Goal: Book appointment/travel/reservation

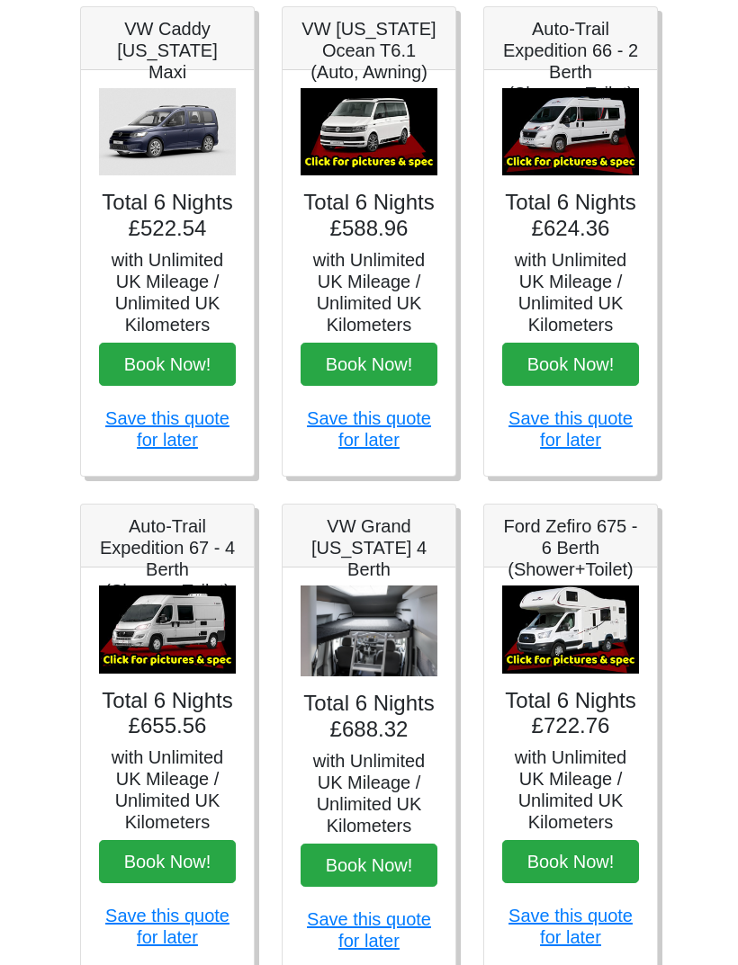
scroll to position [273, 0]
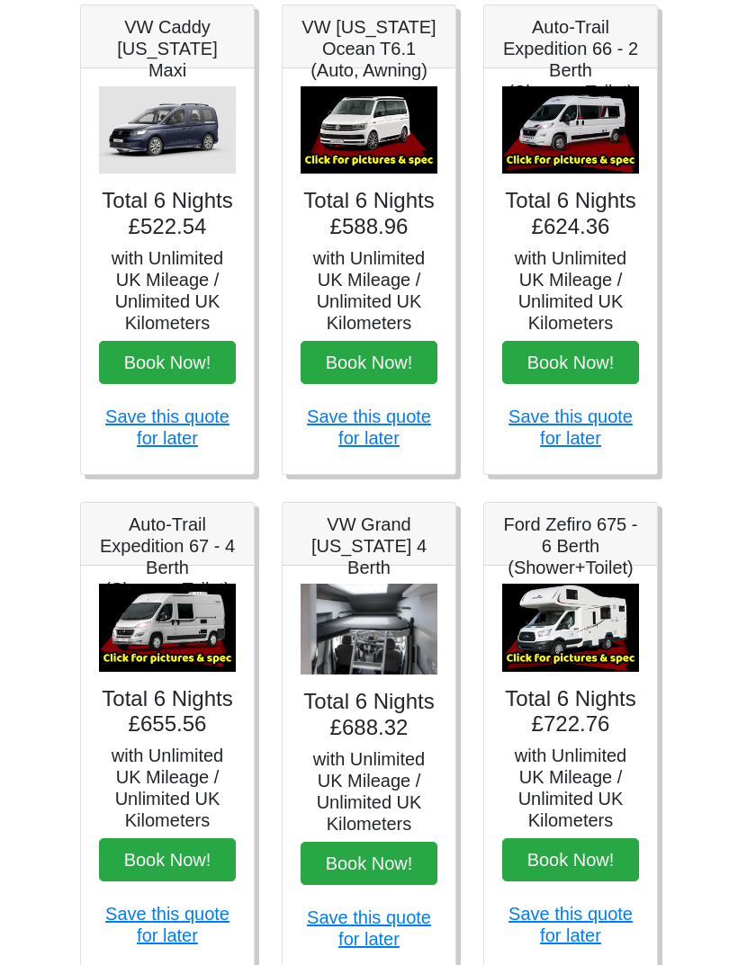
click at [158, 648] on img at bounding box center [167, 628] width 137 height 88
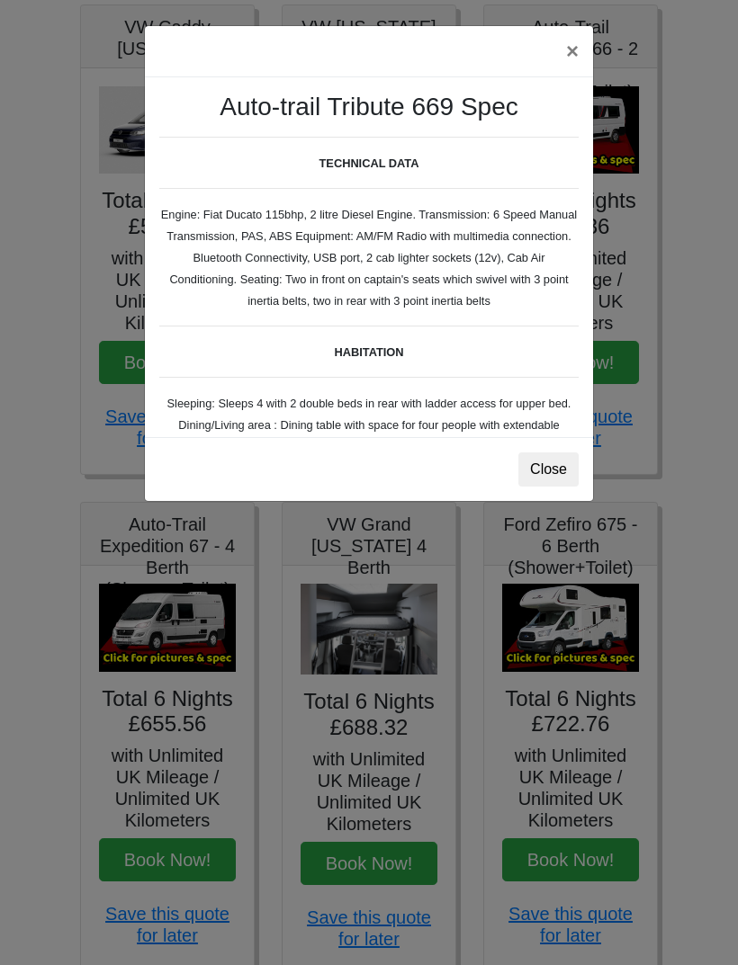
click at [569, 49] on button "×" at bounding box center [571, 51] width 41 height 50
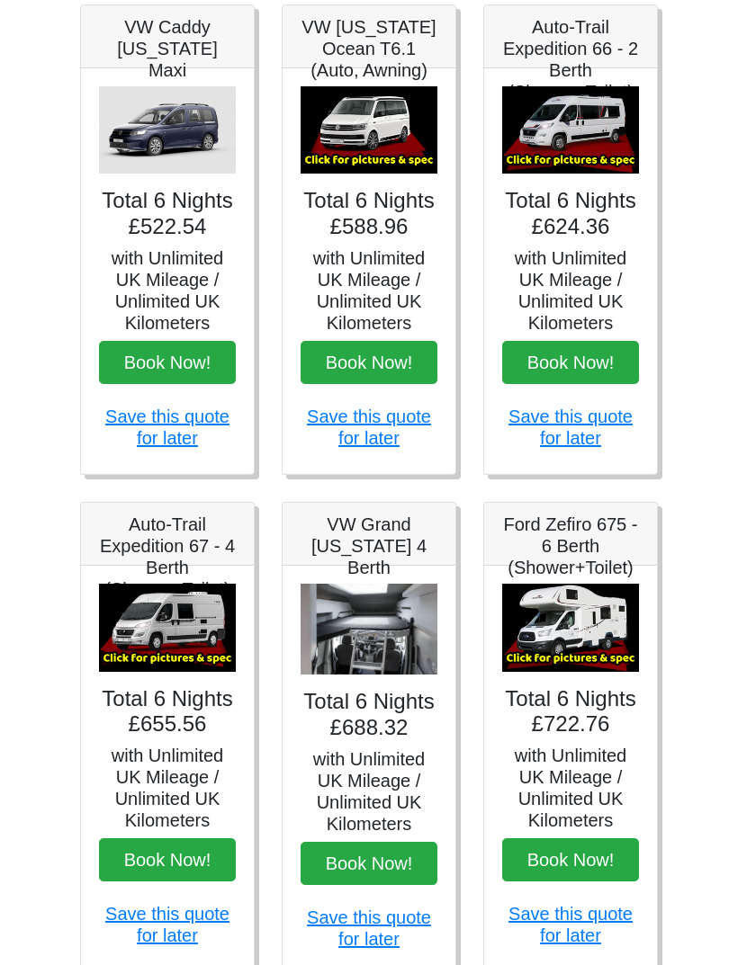
click at [172, 923] on link "Save this quote for later" at bounding box center [167, 924] width 124 height 41
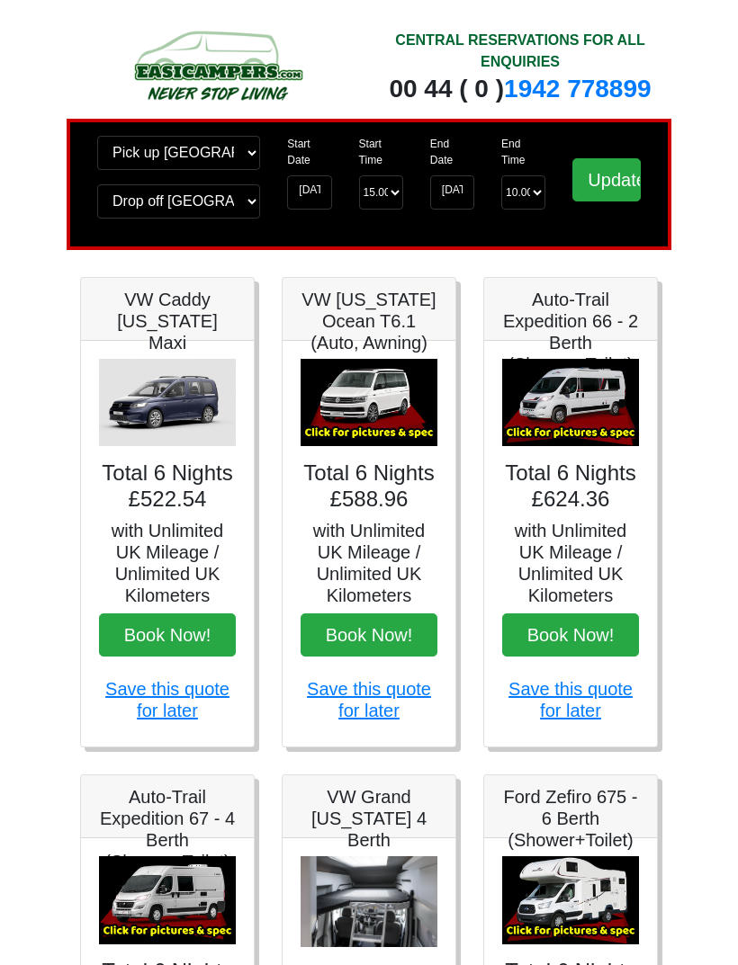
scroll to position [330, 0]
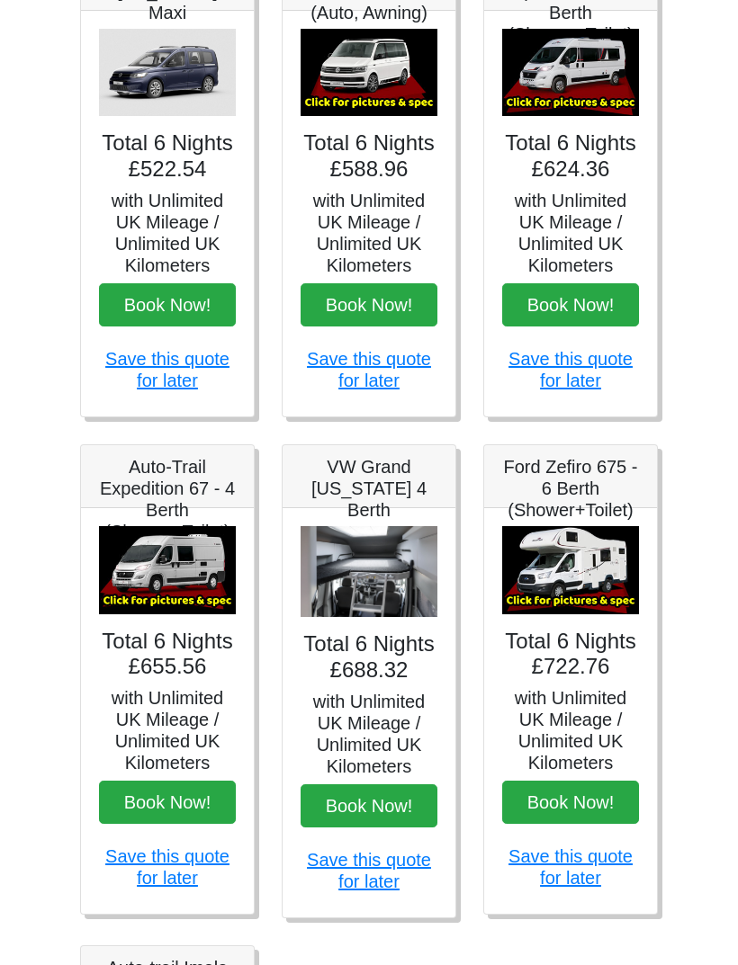
click at [161, 806] on button "Book Now!" at bounding box center [167, 802] width 137 height 43
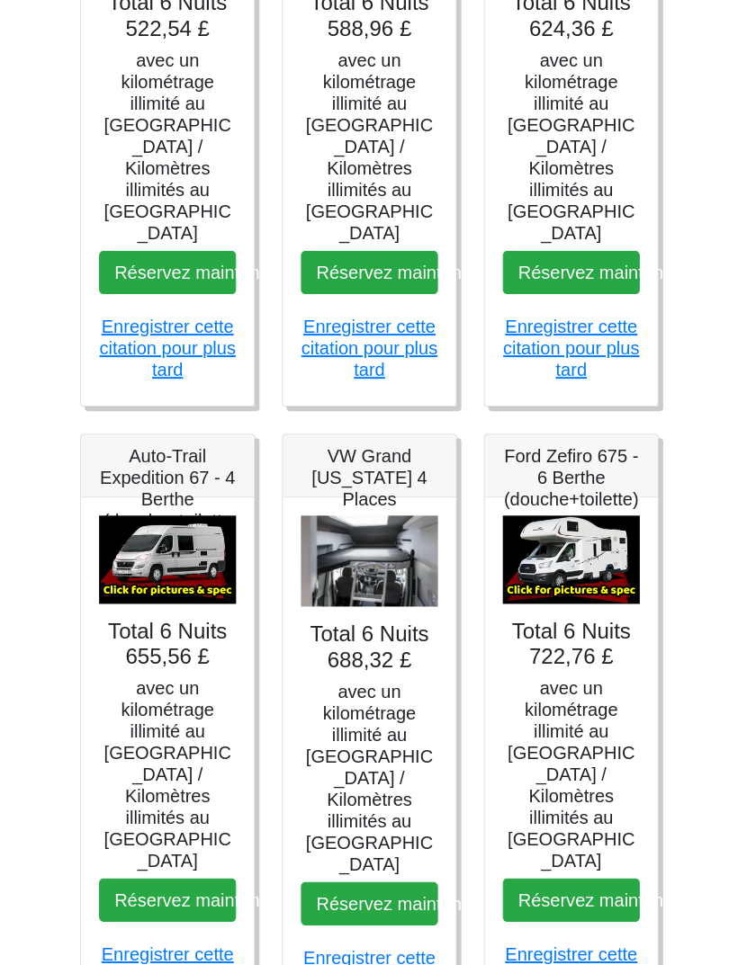
scroll to position [471, 0]
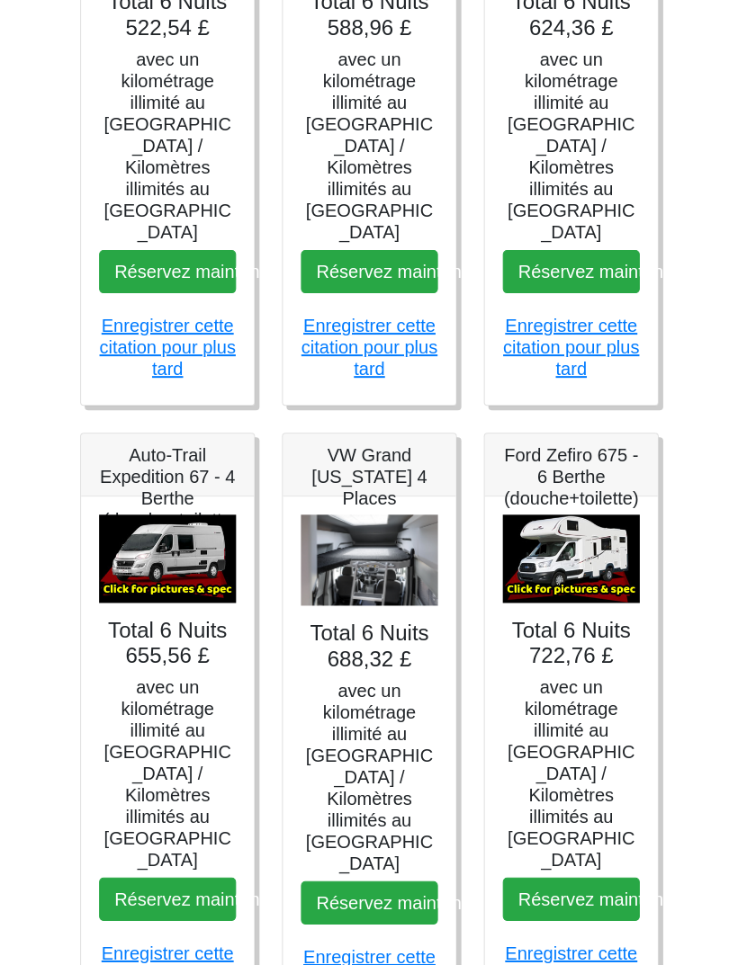
click at [180, 538] on img at bounding box center [167, 559] width 137 height 88
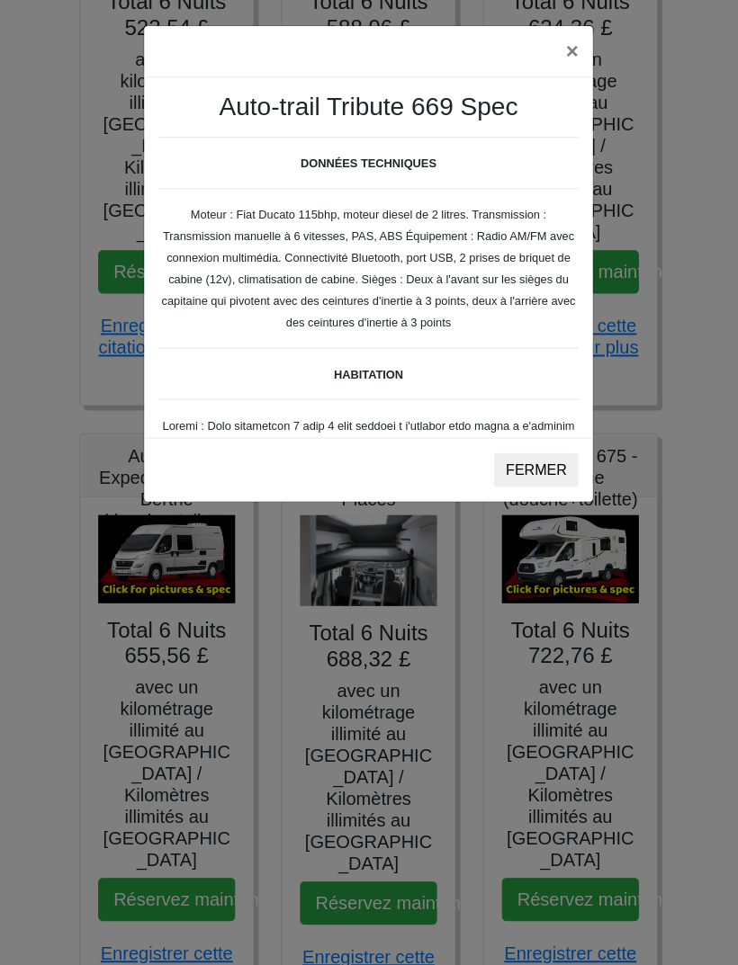
click at [550, 459] on button "FERMER" at bounding box center [536, 470] width 85 height 34
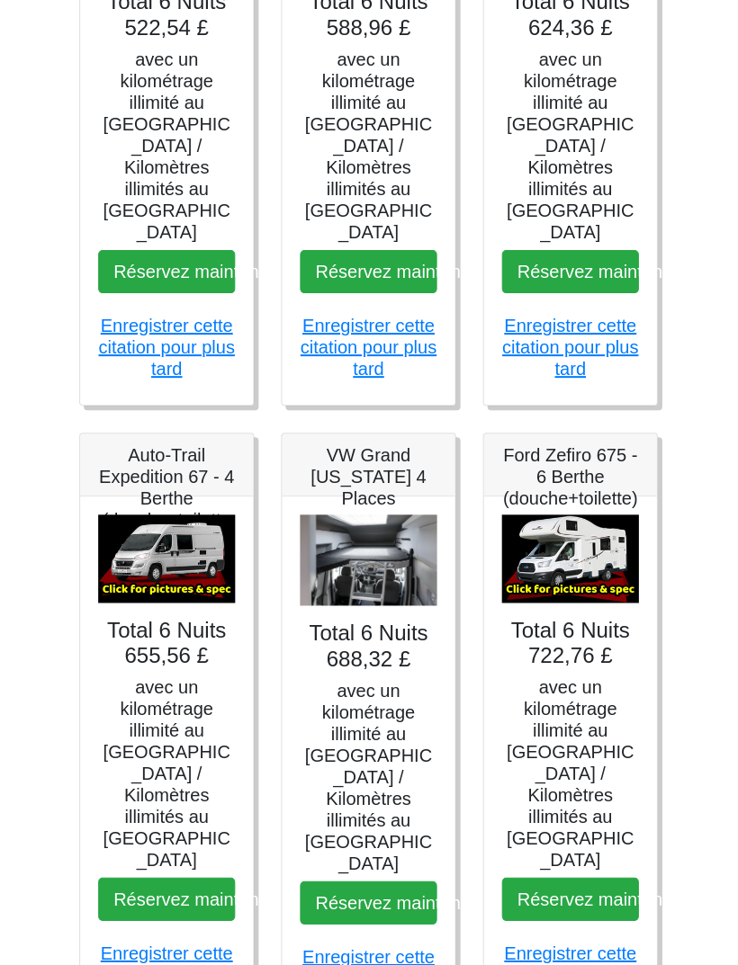
click at [215, 532] on img at bounding box center [167, 559] width 137 height 88
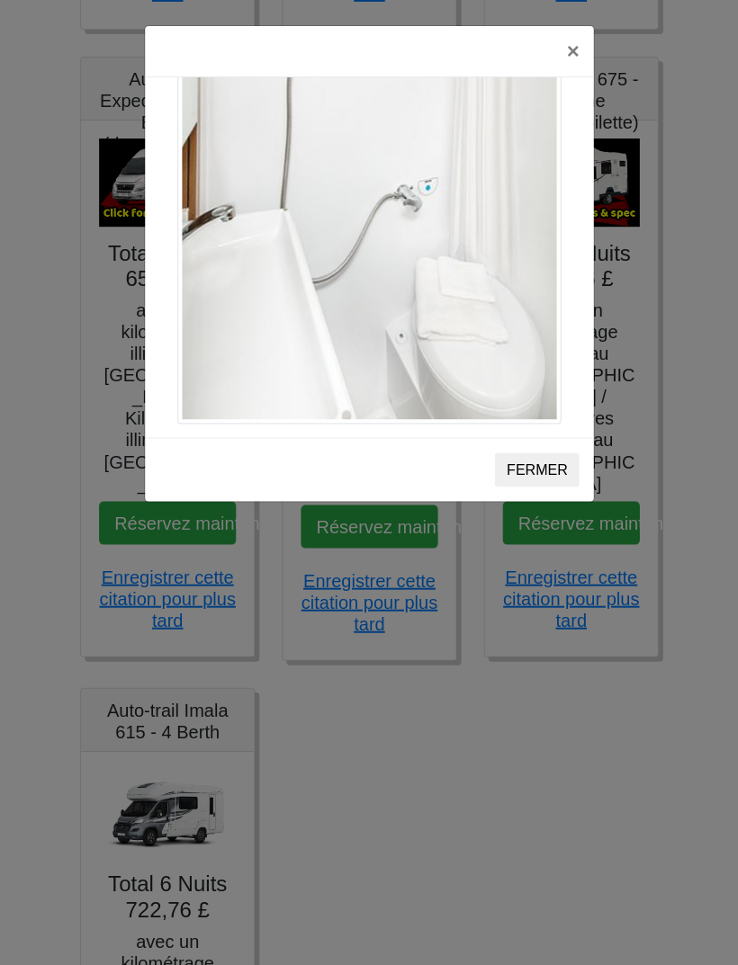
scroll to position [848, 0]
click at [568, 57] on button "×" at bounding box center [571, 51] width 41 height 50
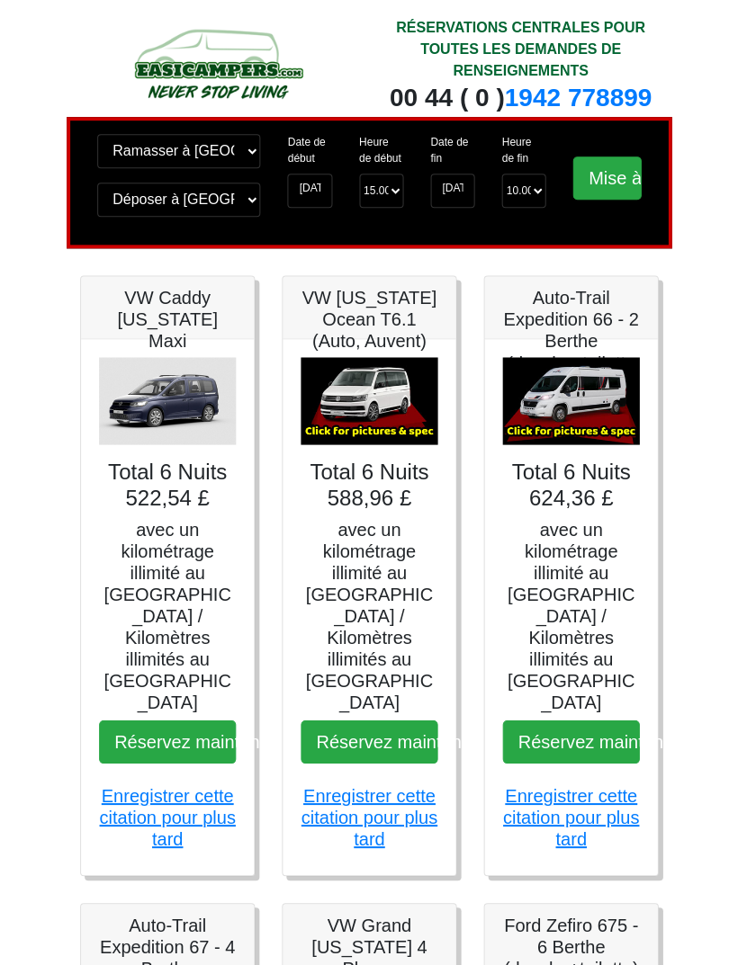
scroll to position [0, 0]
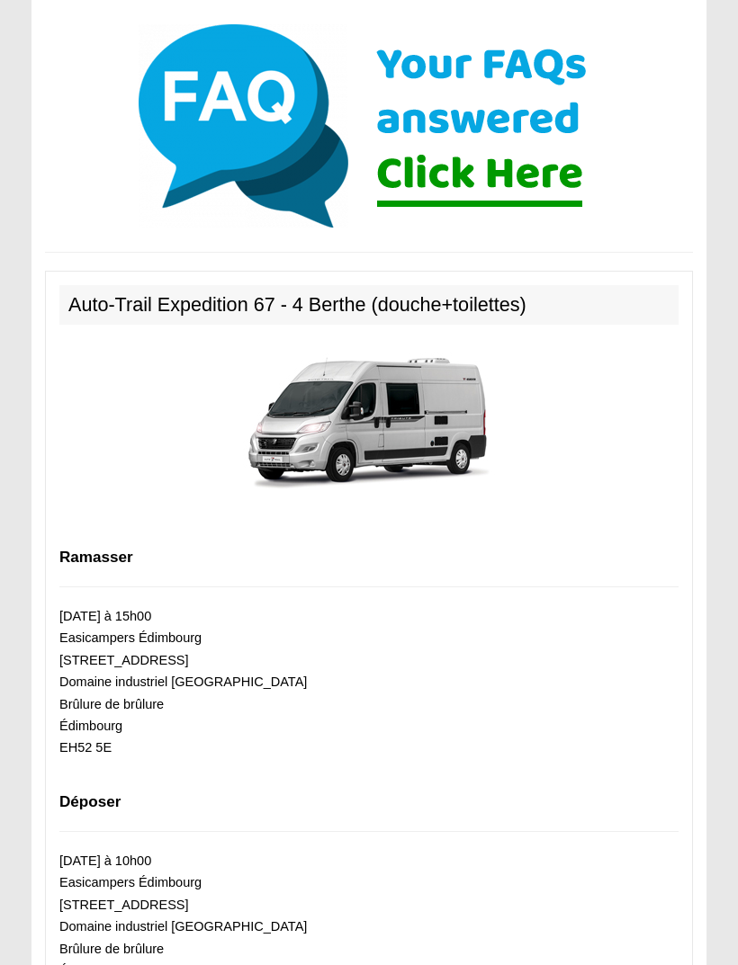
scroll to position [694, 0]
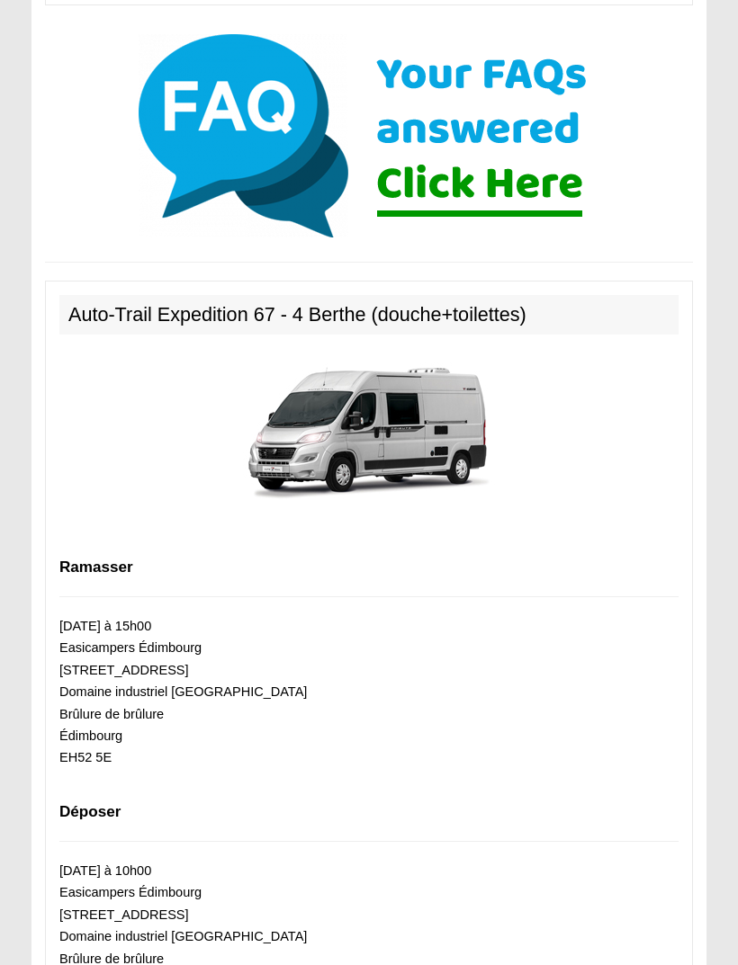
click at [345, 421] on img at bounding box center [369, 429] width 252 height 162
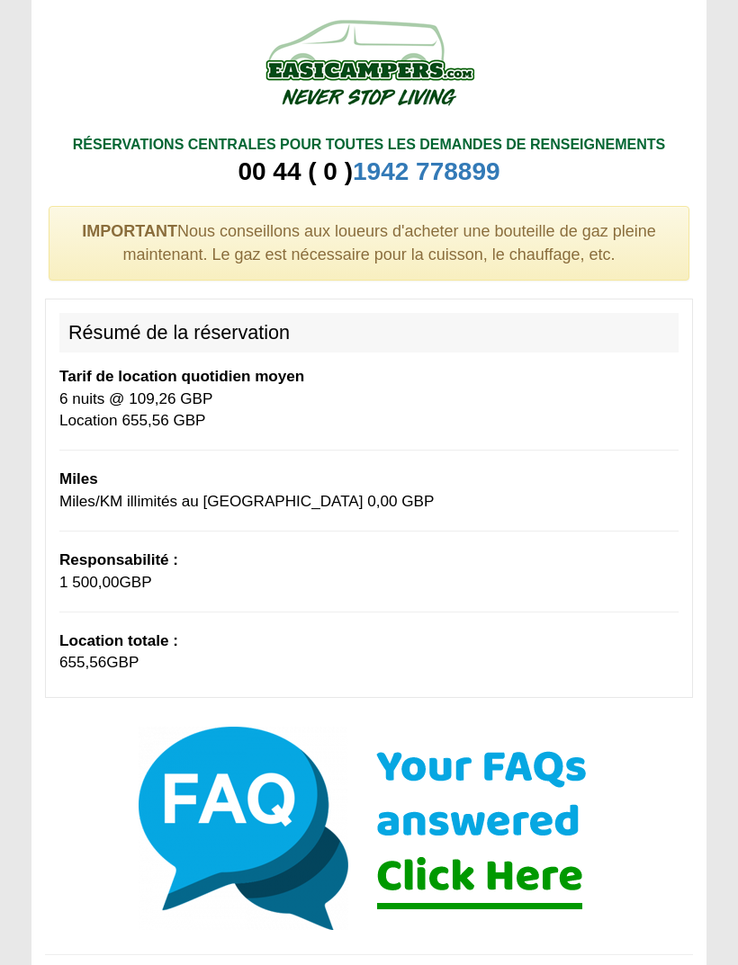
scroll to position [0, 0]
